Goal: Task Accomplishment & Management: Manage account settings

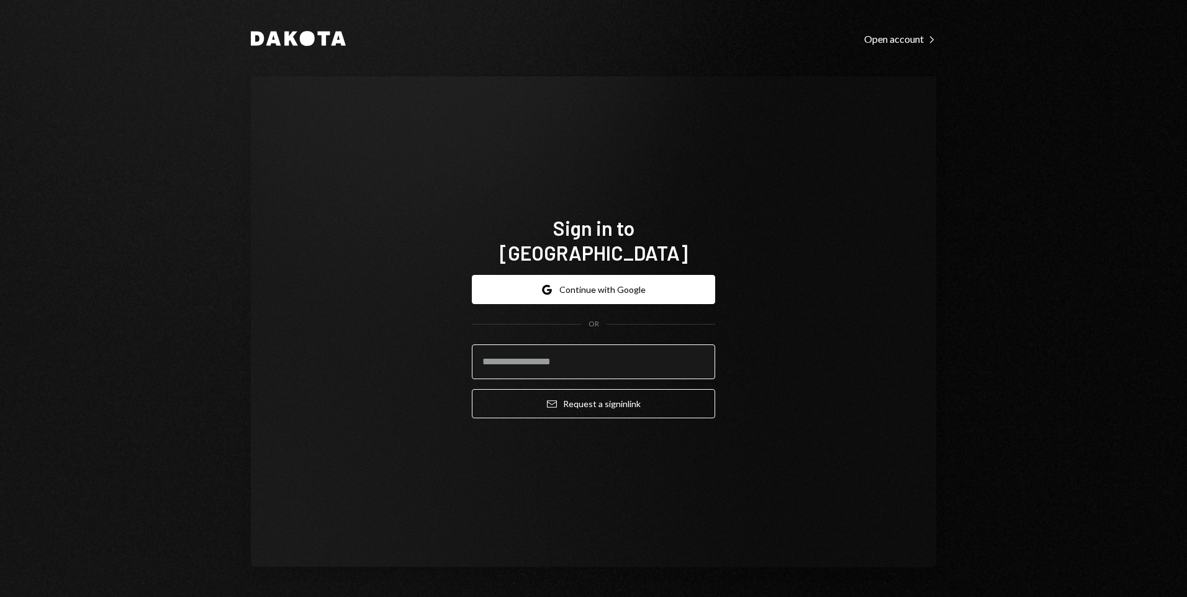
click at [639, 353] on input "email" at bounding box center [593, 362] width 243 height 35
type input "**********"
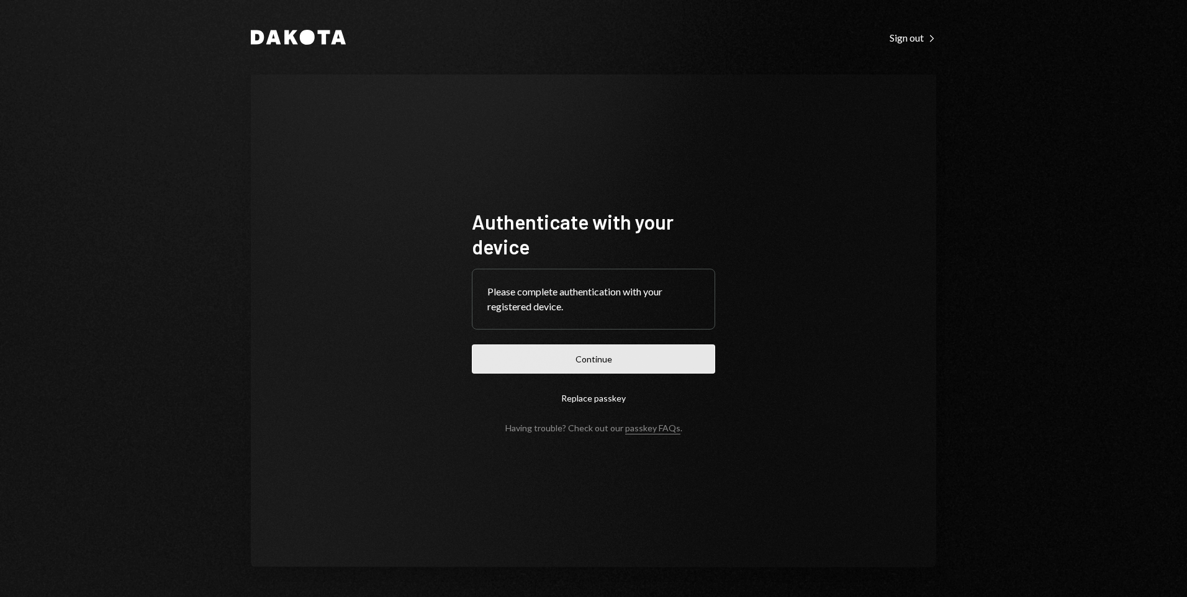
click at [603, 363] on button "Continue" at bounding box center [593, 359] width 243 height 29
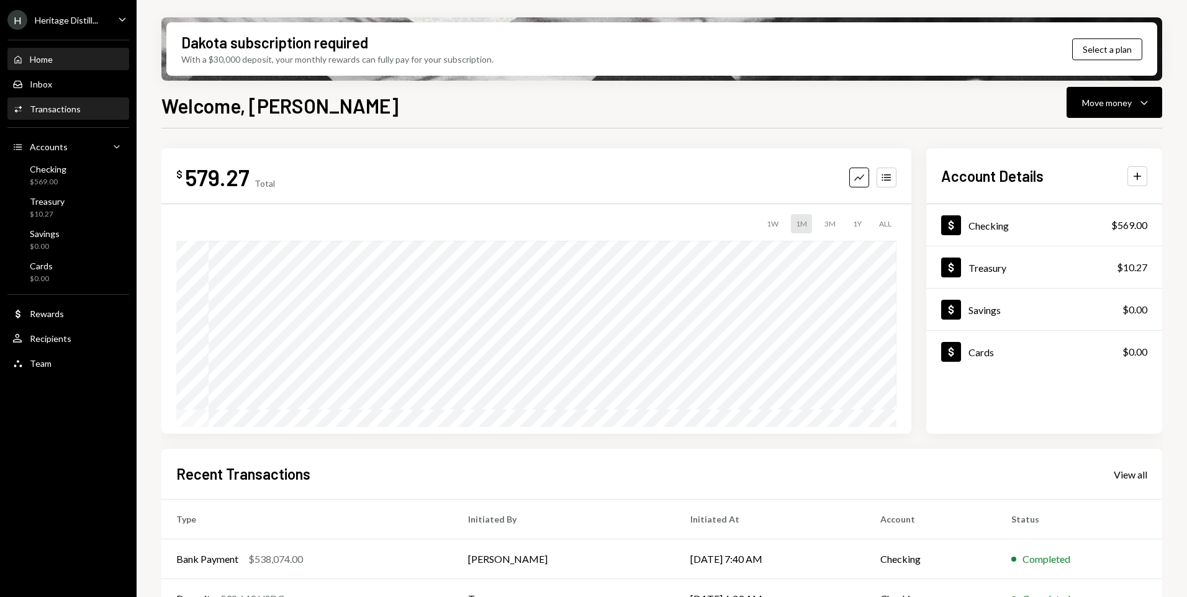
click at [60, 108] on div "Transactions" at bounding box center [55, 109] width 51 height 11
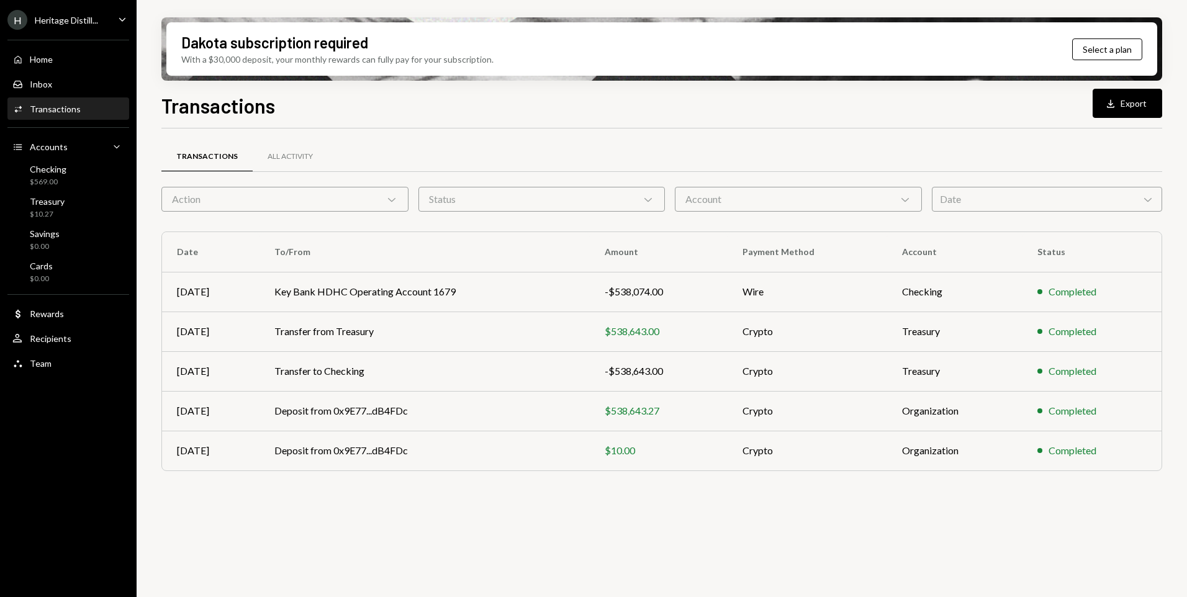
click at [119, 20] on icon "Caret Down" at bounding box center [122, 19] width 14 height 14
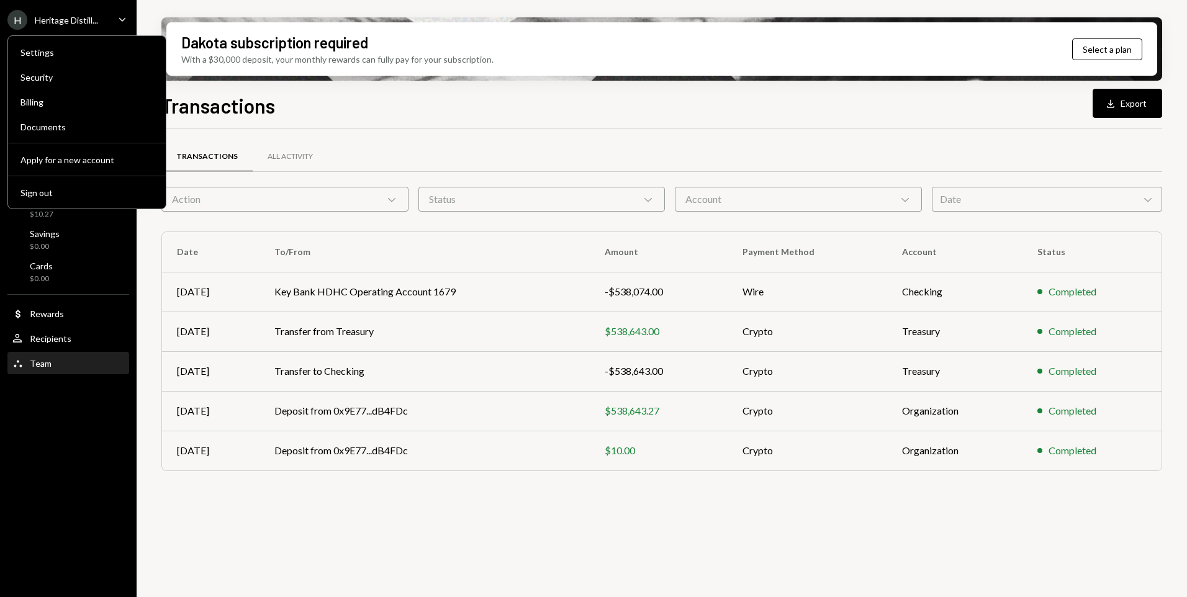
click at [29, 363] on div "Team Team" at bounding box center [31, 363] width 39 height 11
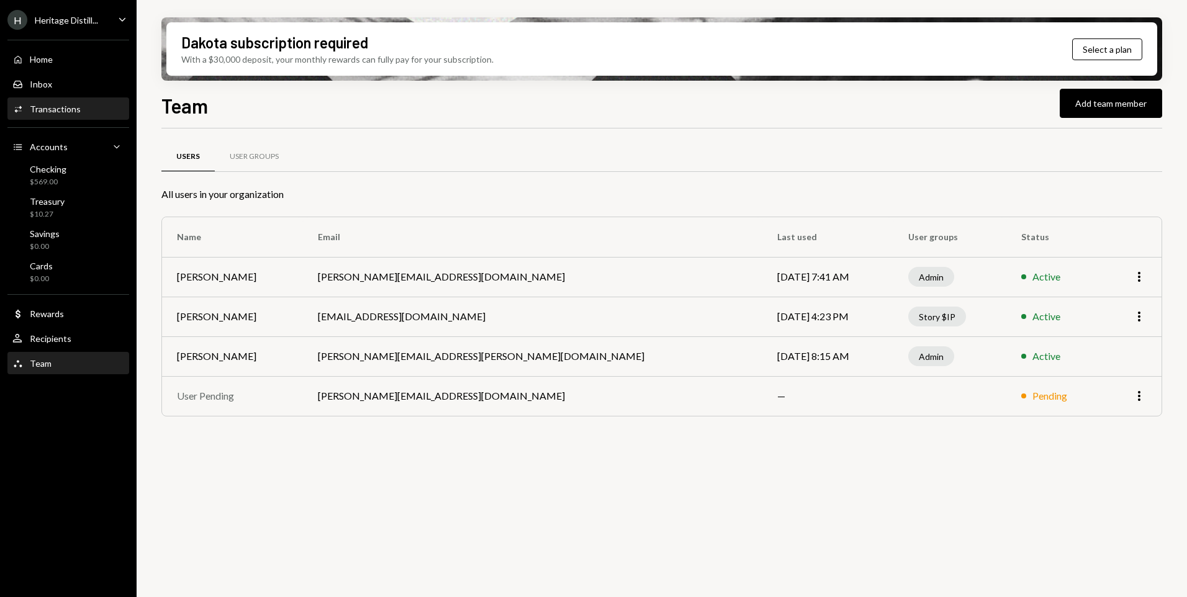
click at [55, 108] on div "Transactions" at bounding box center [55, 109] width 51 height 11
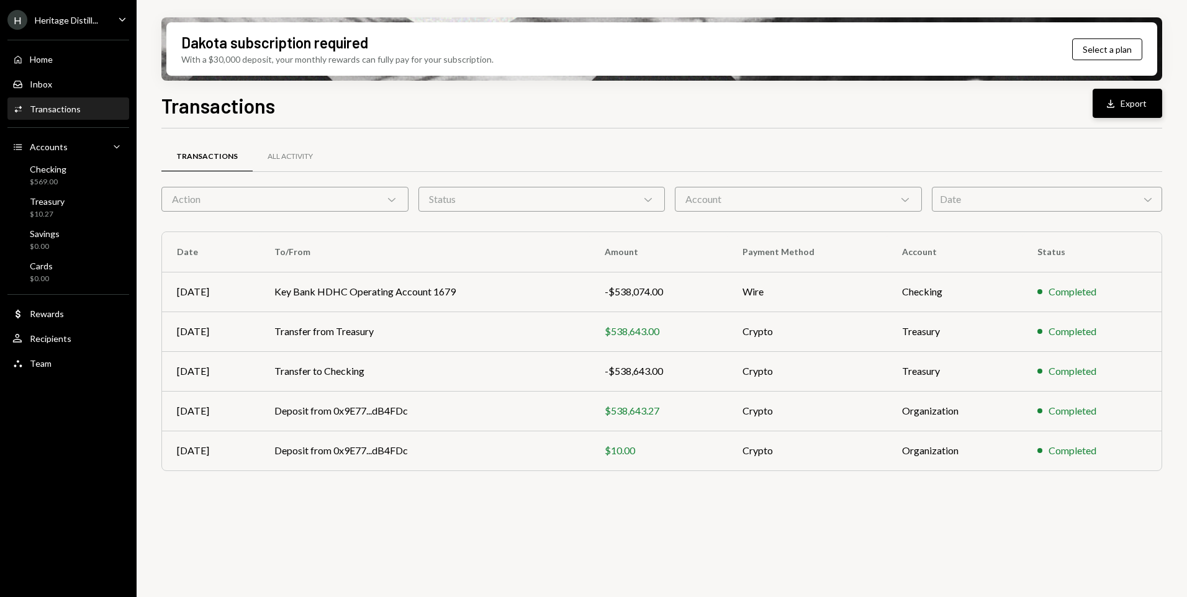
click at [1113, 106] on icon "Download" at bounding box center [1110, 103] width 12 height 12
click at [561, 114] on div "Transactions Download Export" at bounding box center [661, 104] width 1001 height 27
click at [51, 204] on div "Treasury" at bounding box center [47, 201] width 35 height 11
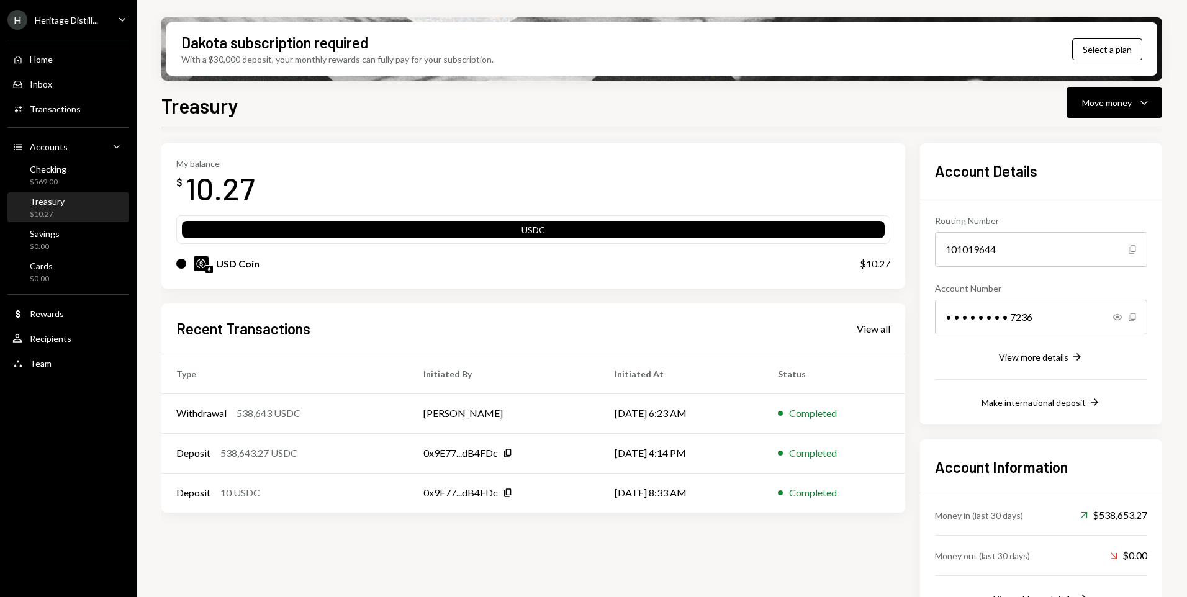
scroll to position [16, 0]
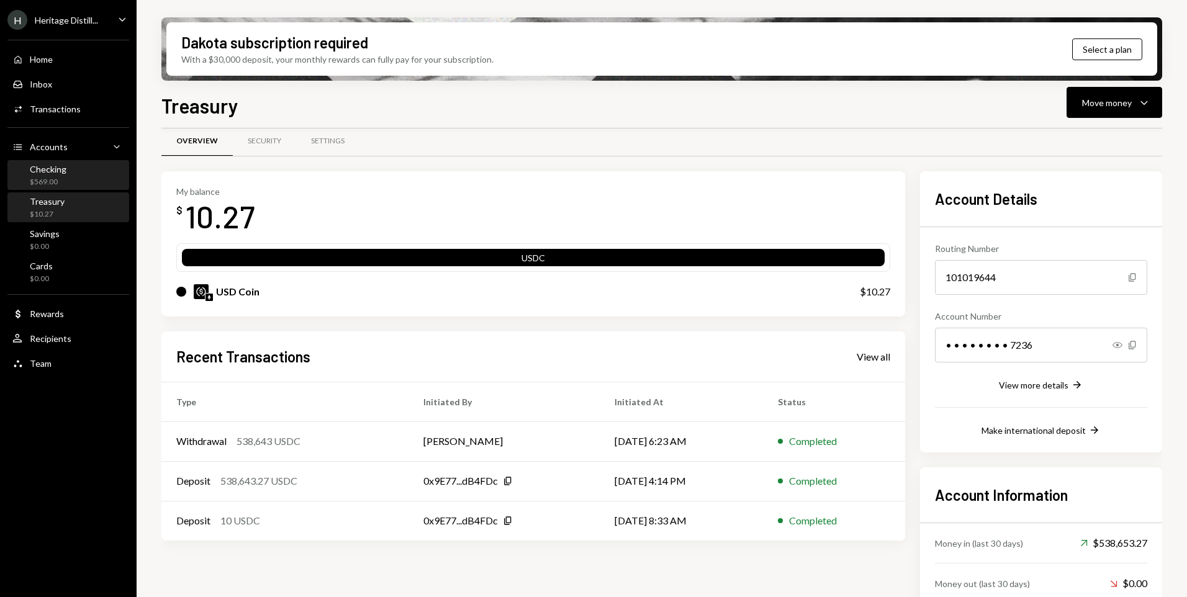
click at [48, 175] on div "Checking $569.00" at bounding box center [48, 176] width 37 height 24
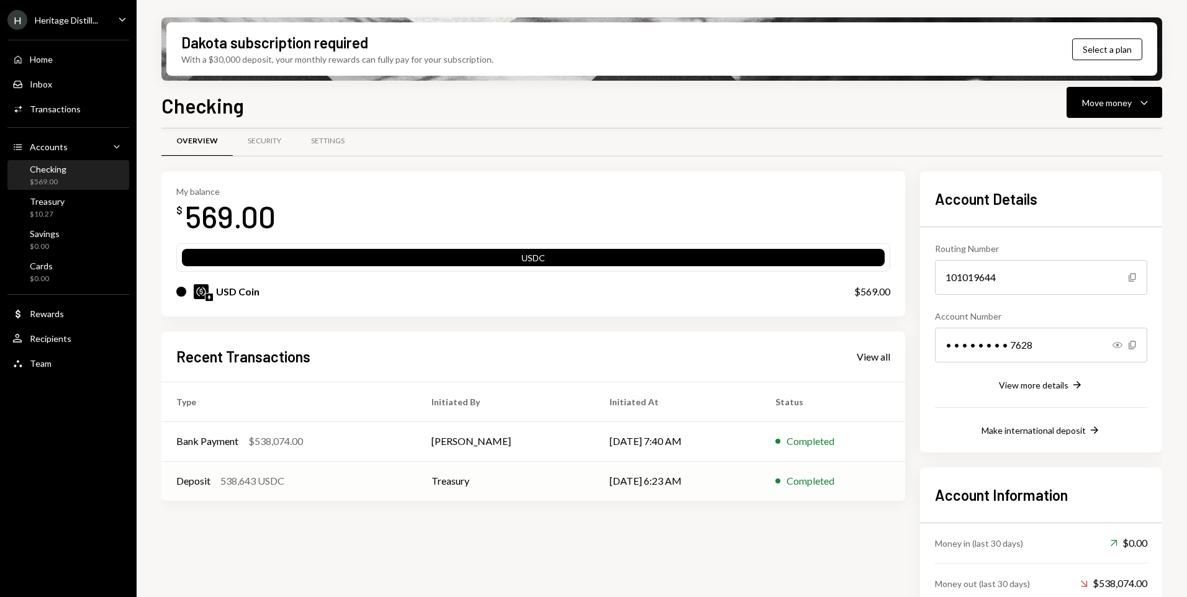
scroll to position [78, 0]
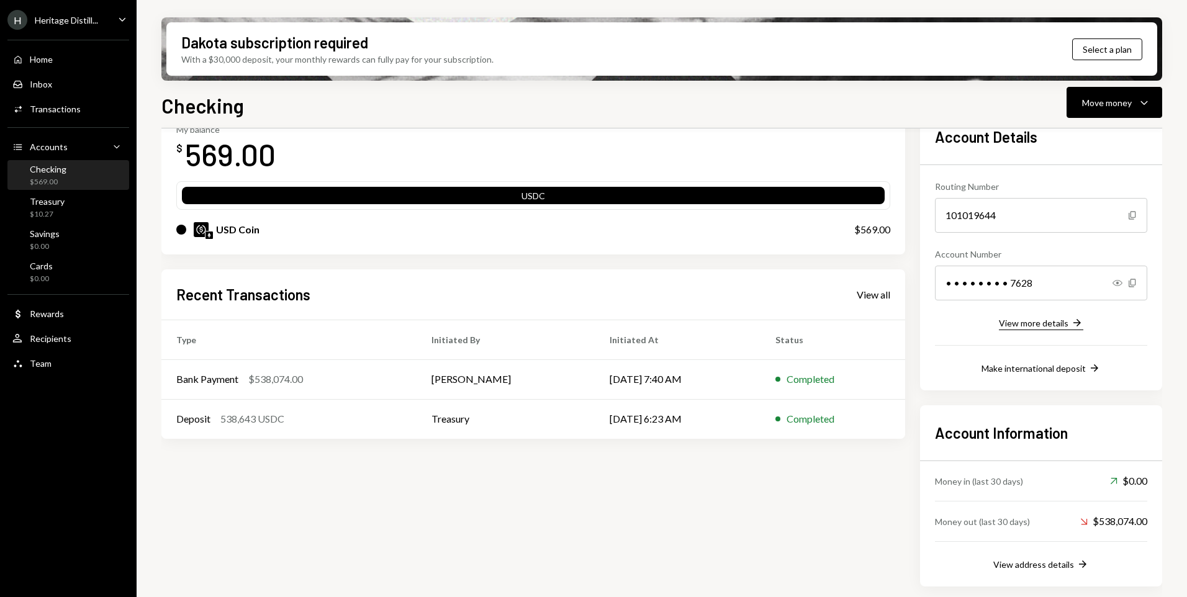
click at [1024, 323] on div "View more details" at bounding box center [1034, 323] width 70 height 11
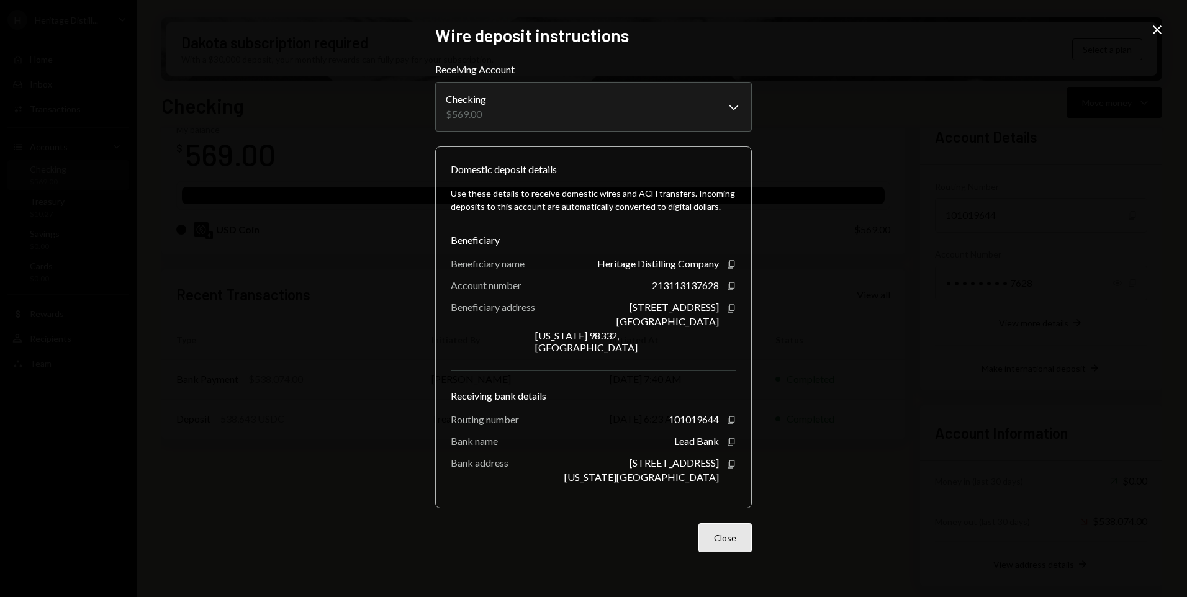
click at [719, 533] on button "Close" at bounding box center [724, 537] width 53 height 29
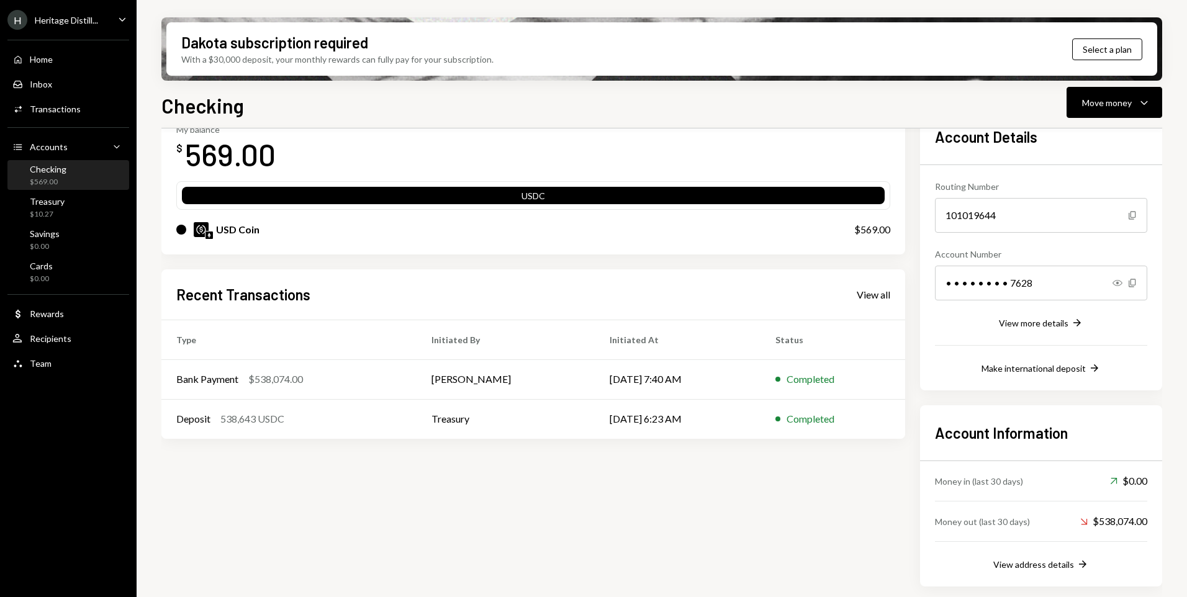
click at [34, 222] on div "Home Home Inbox Inbox Activities Transactions Accounts Accounts Caret Down Chec…" at bounding box center [68, 204] width 137 height 345
click at [47, 205] on div "Treasury" at bounding box center [47, 201] width 35 height 11
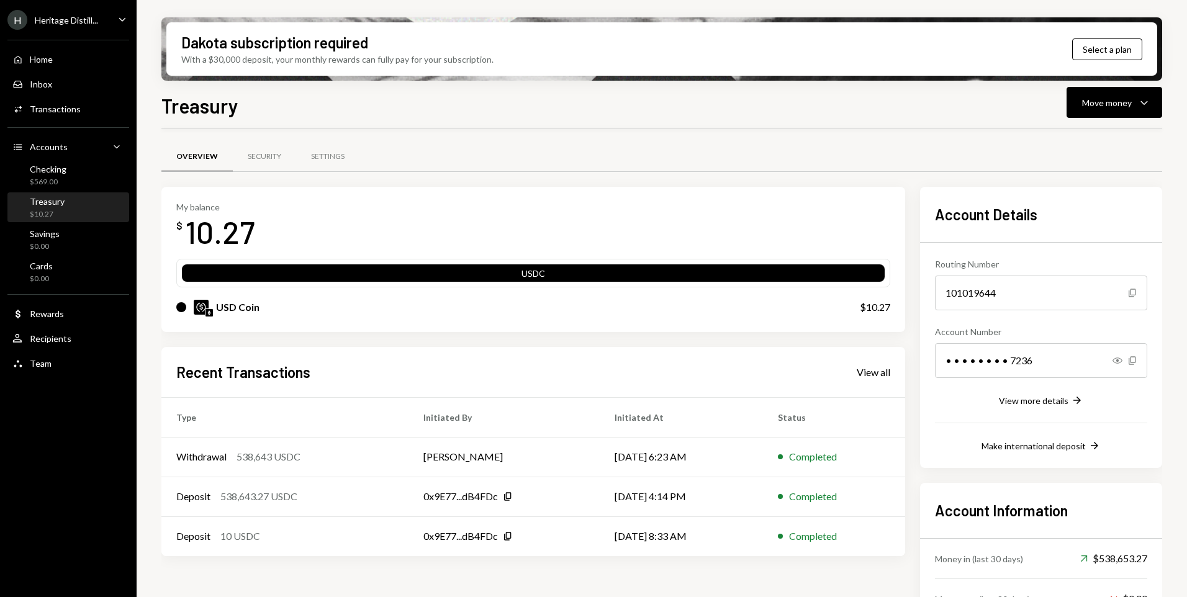
scroll to position [78, 0]
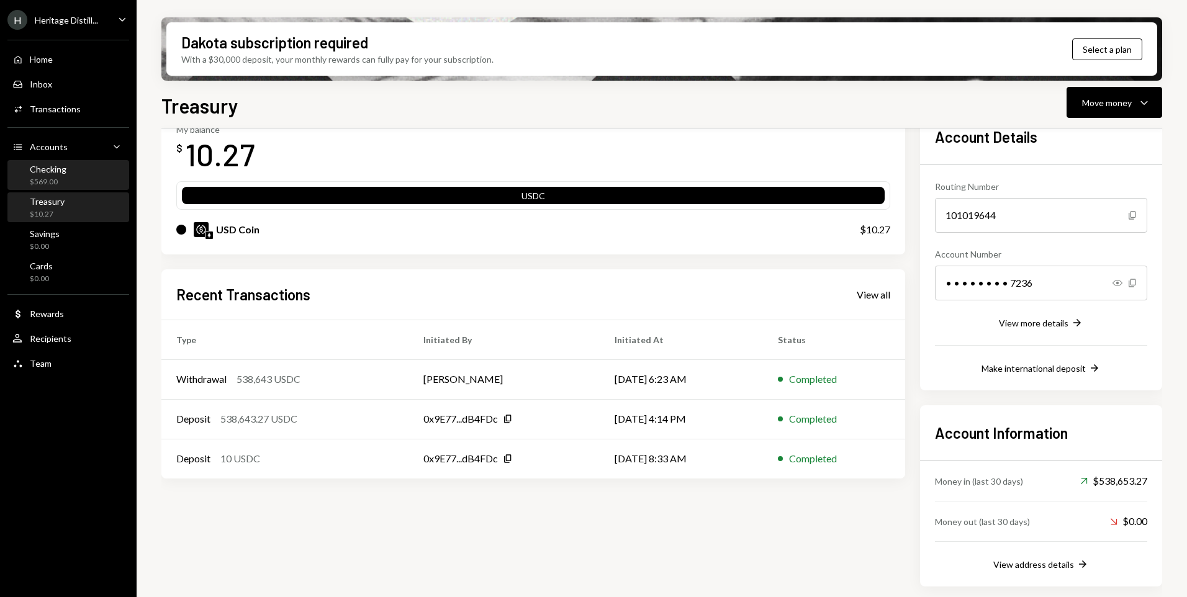
click at [48, 177] on div "$569.00" at bounding box center [48, 182] width 37 height 11
